Goal: Obtain resource: Obtain resource

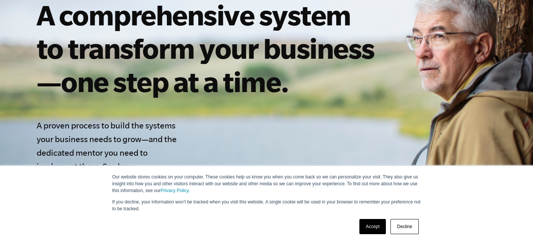
scroll to position [151, 0]
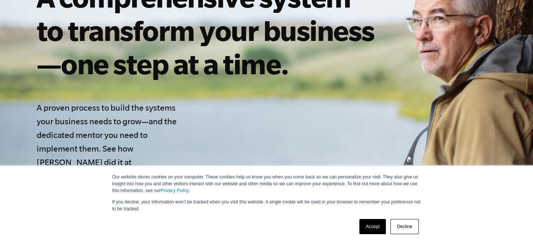
click at [377, 232] on link "Accept" at bounding box center [373, 226] width 27 height 15
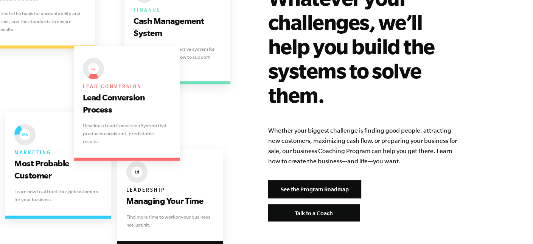
scroll to position [1552, 0]
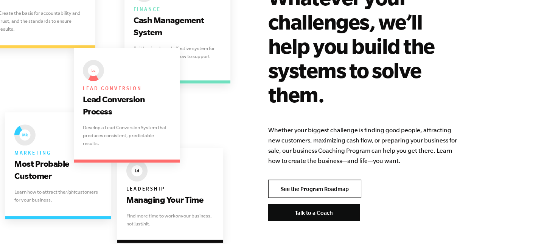
click at [326, 179] on link "See the Program Roadmap" at bounding box center [314, 188] width 93 height 18
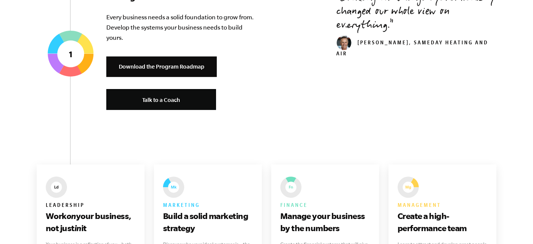
scroll to position [379, 0]
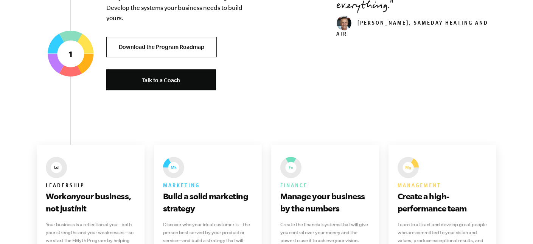
click at [196, 47] on link "Download the Program Roadmap" at bounding box center [161, 47] width 111 height 21
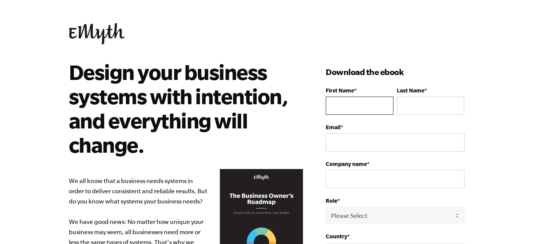
click at [347, 106] on input "First Name *" at bounding box center [359, 106] width 67 height 18
type input "Riza"
type input "Hernandez"
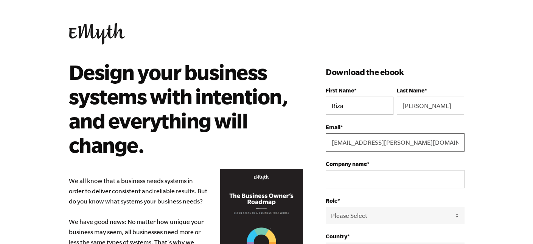
type input "riza.hernandez@gmail.com"
type input "Wind Chime Capital"
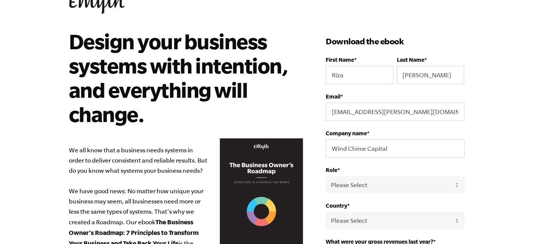
scroll to position [76, 0]
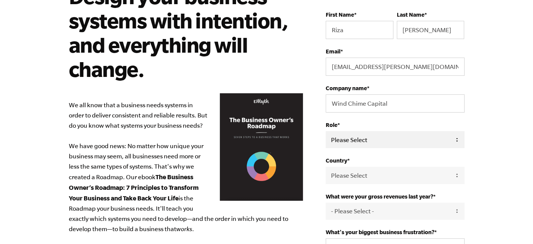
click at [356, 140] on select "Please Select Owner Partner / Co-Owner Executive Employee / Other" at bounding box center [395, 139] width 139 height 17
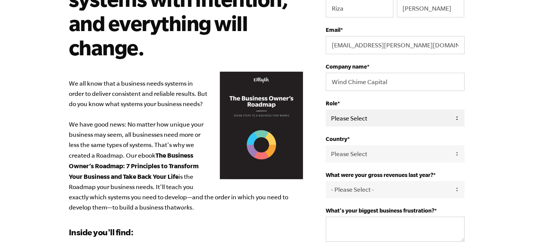
scroll to position [114, 0]
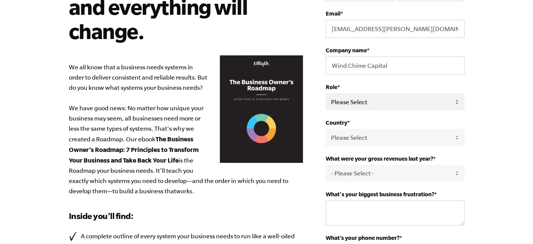
click at [347, 95] on select "Please Select Owner Partner / Co-Owner Executive Employee / Other" at bounding box center [395, 101] width 139 height 17
select select "Owner"
click at [326, 93] on select "Please Select Owner Partner / Co-Owner Executive Employee / Other" at bounding box center [395, 101] width 139 height 17
click at [362, 135] on select "Please Select United States Afghanistan Åland Islands Albania Algeria American …" at bounding box center [395, 137] width 139 height 17
select select "United States"
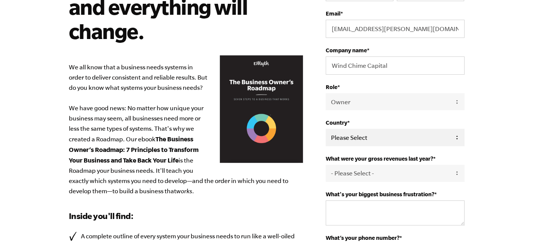
click at [326, 129] on select "Please Select United States Afghanistan Åland Islands Albania Algeria American …" at bounding box center [395, 137] width 139 height 17
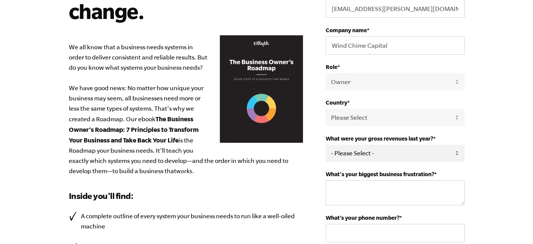
scroll to position [151, 0]
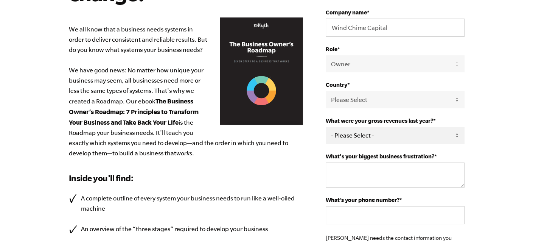
click at [349, 133] on select "- Please Select - 0-75K 76-150K 151-275K 276-500K 501-750K 751-1M 1-2.5M 2.5-5M…" at bounding box center [395, 135] width 139 height 17
select select "0-75K"
click at [326, 127] on select "- Please Select - 0-75K 76-150K 151-275K 276-500K 501-750K 751-1M 1-2.5M 2.5-5M…" at bounding box center [395, 135] width 139 height 17
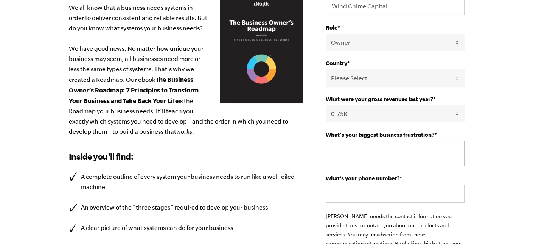
scroll to position [227, 0]
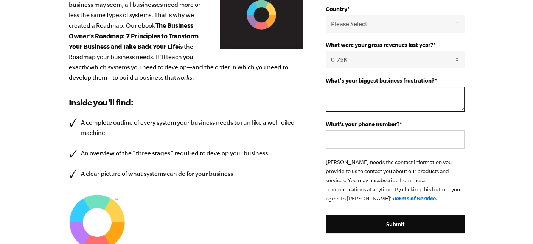
click at [365, 102] on textarea "What's your biggest business frustration? *" at bounding box center [395, 99] width 139 height 25
type textarea "Time management"
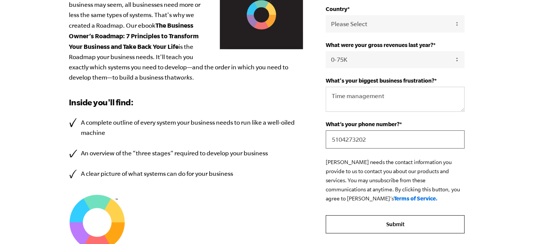
type input "5104273202"
click at [405, 221] on input "Submit" at bounding box center [395, 224] width 139 height 18
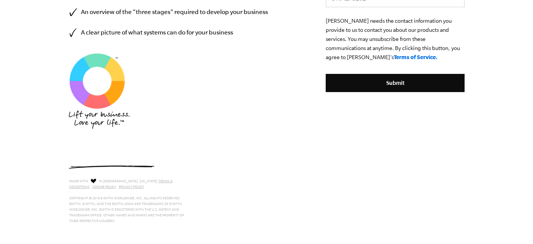
scroll to position [371, 0]
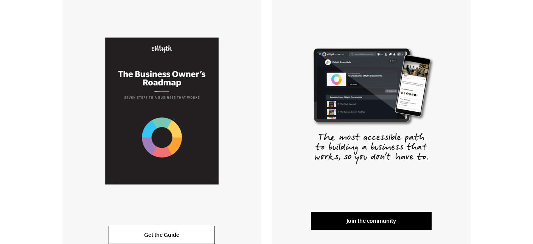
scroll to position [151, 0]
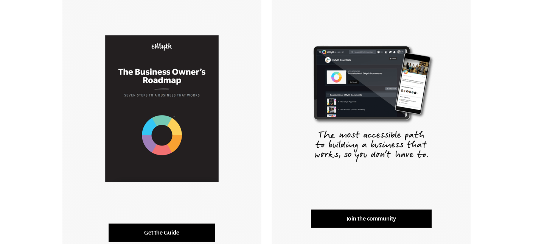
click at [179, 233] on link "Get the Guide" at bounding box center [162, 232] width 106 height 18
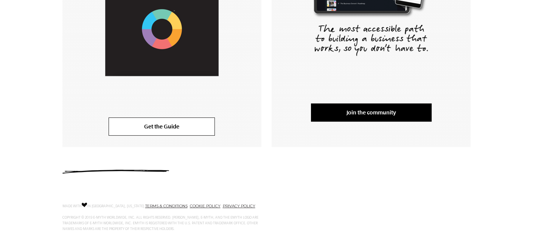
scroll to position [271, 0]
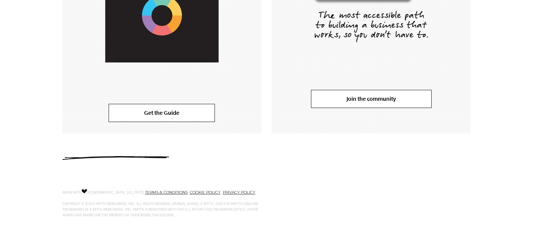
click at [325, 95] on link "Join the community" at bounding box center [371, 99] width 121 height 18
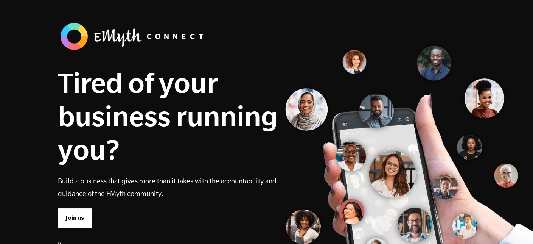
scroll to position [38, 0]
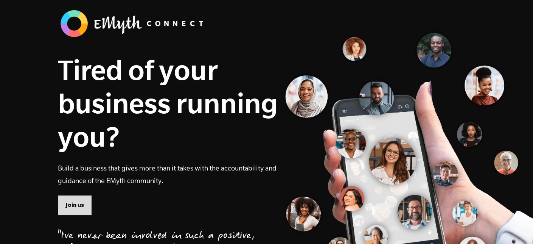
click at [67, 206] on span "Join us" at bounding box center [75, 205] width 18 height 8
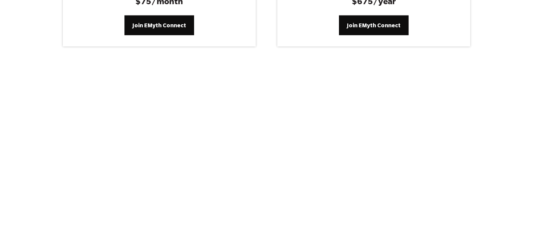
scroll to position [3231, 0]
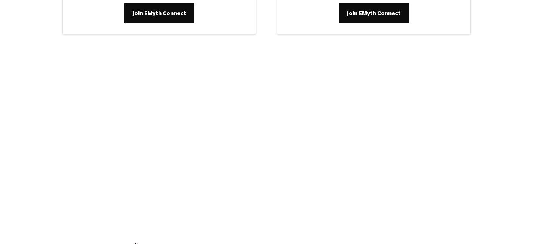
click at [437, 164] on div at bounding box center [267, 141] width 379 height 160
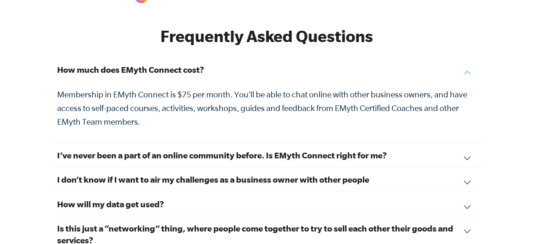
scroll to position [2586, 0]
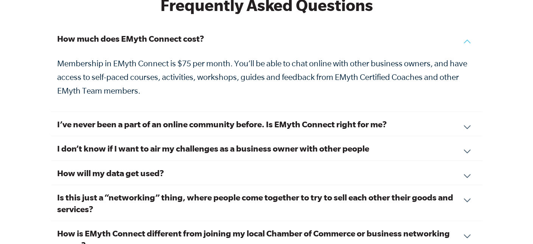
click at [100, 142] on h3 "I don’t know if I want to air my challenges as a business owner with other peop…" at bounding box center [266, 148] width 419 height 12
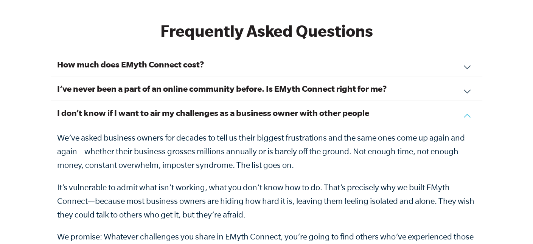
scroll to position [2548, 0]
